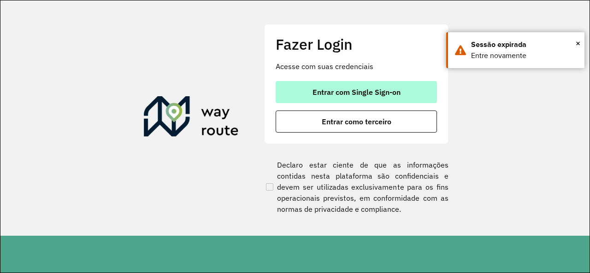
click at [387, 92] on span "Entrar com Single Sign-on" at bounding box center [356, 91] width 88 height 7
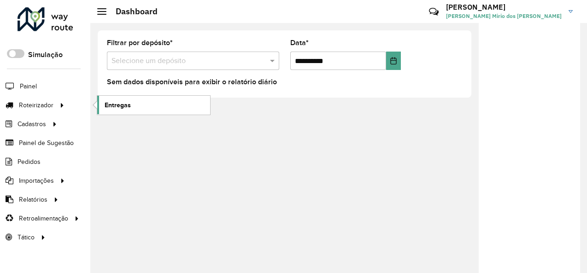
click at [156, 107] on link "Entregas" at bounding box center [153, 105] width 113 height 18
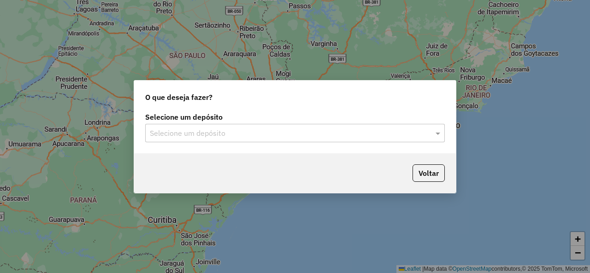
click at [198, 142] on div "Selecione um depósito Selecione um depósito" at bounding box center [295, 131] width 322 height 43
click at [232, 129] on input "text" at bounding box center [286, 133] width 272 height 11
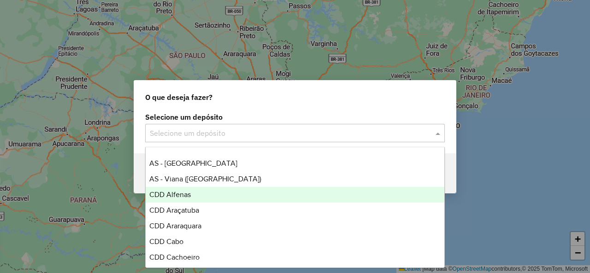
scroll to position [230, 0]
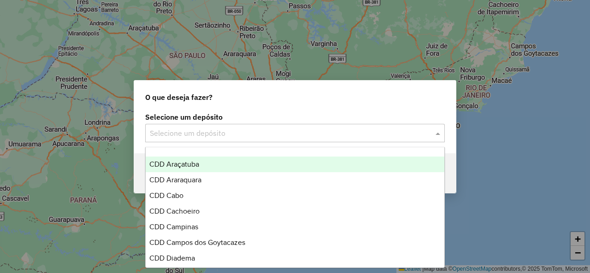
click at [217, 164] on div "CDD Araçatuba" at bounding box center [295, 165] width 298 height 16
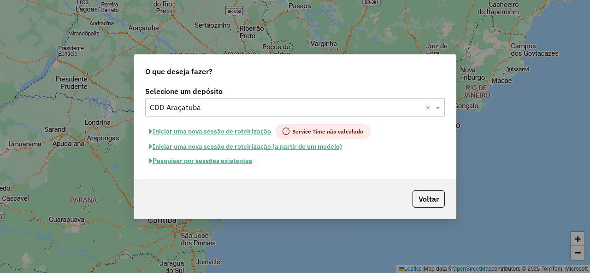
click at [222, 158] on button "Pesquisar por sessões existentes" at bounding box center [200, 161] width 111 height 14
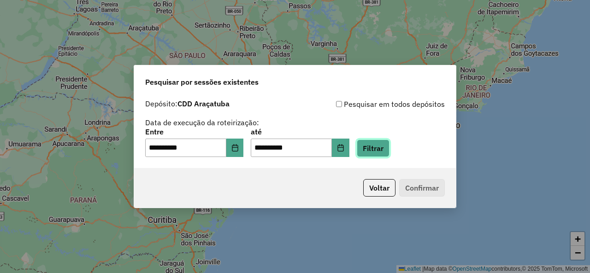
click at [389, 153] on button "Filtrar" at bounding box center [373, 149] width 33 height 18
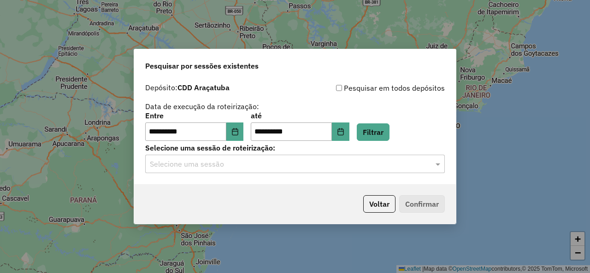
click at [229, 168] on input "text" at bounding box center [286, 164] width 272 height 11
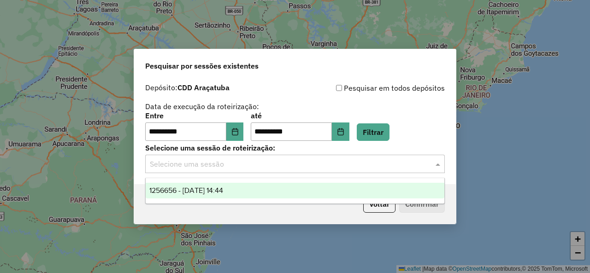
click at [192, 188] on span "1256656 - 01/09/2025 14:44" at bounding box center [186, 191] width 74 height 8
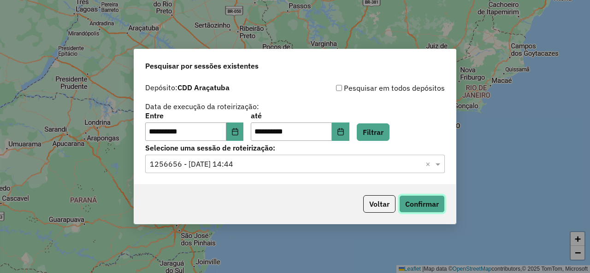
click at [437, 204] on button "Confirmar" at bounding box center [422, 204] width 46 height 18
